Goal: Task Accomplishment & Management: Manage account settings

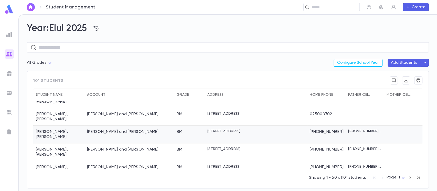
scroll to position [166, 0]
click at [70, 100] on div "Student Name" at bounding box center [59, 95] width 46 height 12
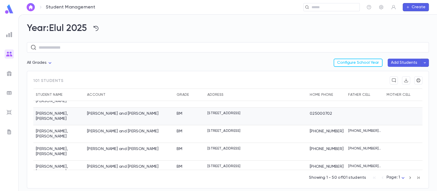
click at [69, 107] on div "[PERSON_NAME]" at bounding box center [58, 116] width 51 height 18
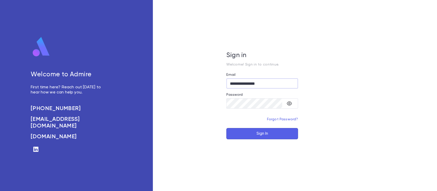
type input "**********"
click at [235, 134] on button "Sign In" at bounding box center [262, 133] width 72 height 11
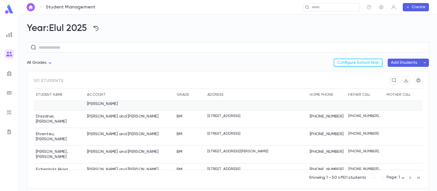
scroll to position [97, 0]
click at [316, 6] on input "text" at bounding box center [234, 7] width 246 height 5
